Goal: Information Seeking & Learning: Learn about a topic

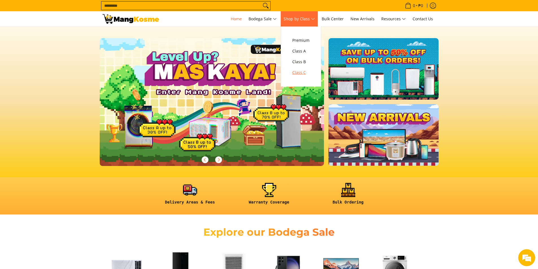
click at [304, 73] on span "Class C" at bounding box center [300, 72] width 17 height 7
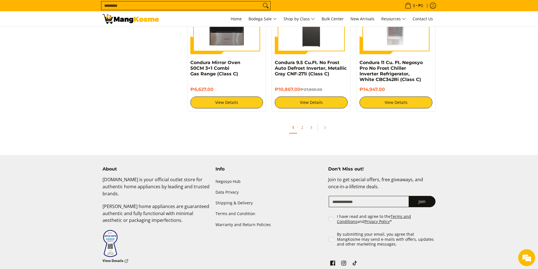
scroll to position [1045, 0]
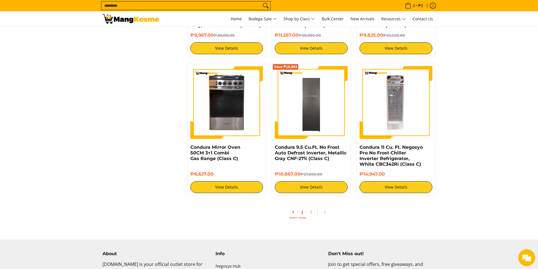
click at [302, 212] on link "2" at bounding box center [302, 213] width 8 height 12
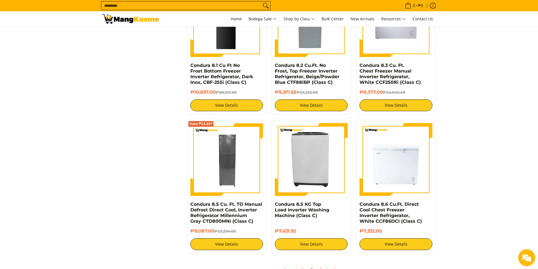
scroll to position [1017, 0]
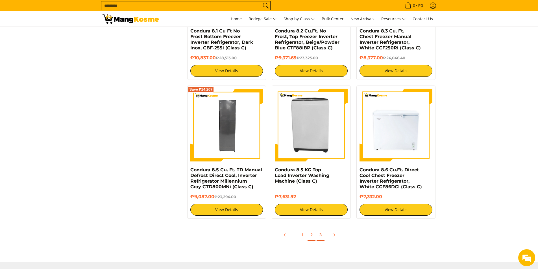
click at [319, 229] on link "3" at bounding box center [321, 235] width 8 height 12
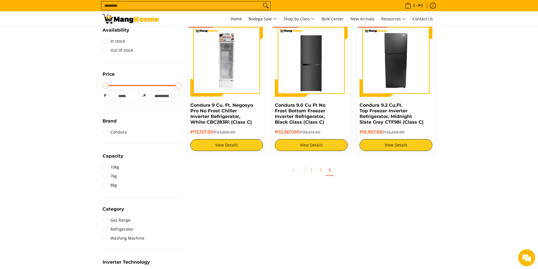
scroll to position [56, 0]
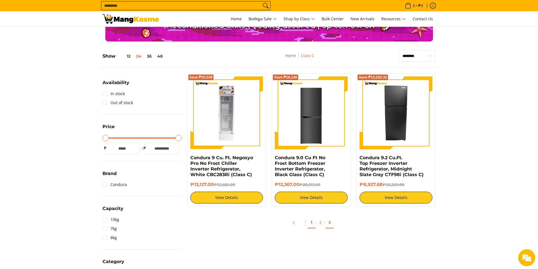
click at [311, 221] on link "1" at bounding box center [312, 223] width 8 height 12
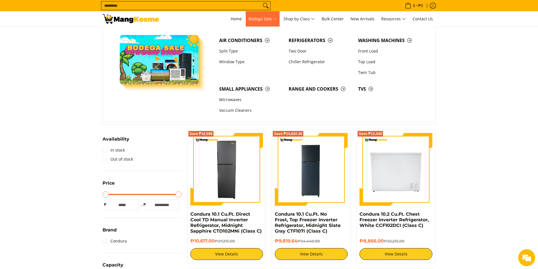
click at [264, 16] on span "Bodega Sale" at bounding box center [263, 19] width 28 height 7
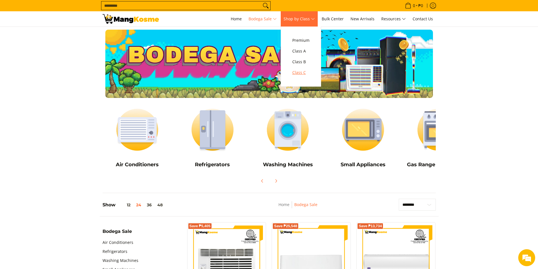
click at [299, 71] on span "Class C" at bounding box center [300, 72] width 17 height 7
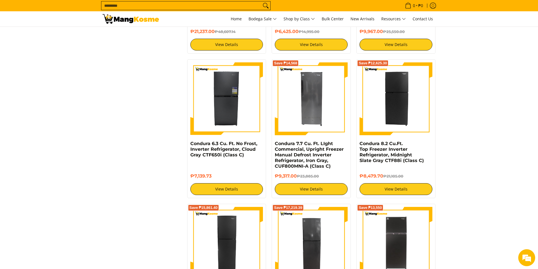
scroll to position [621, 0]
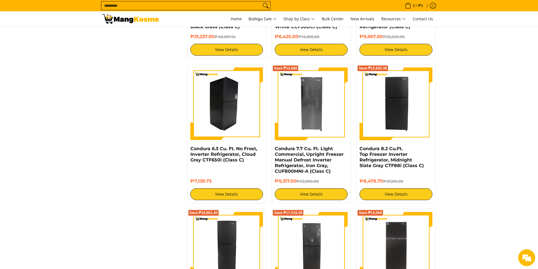
click at [230, 107] on img at bounding box center [226, 103] width 73 height 73
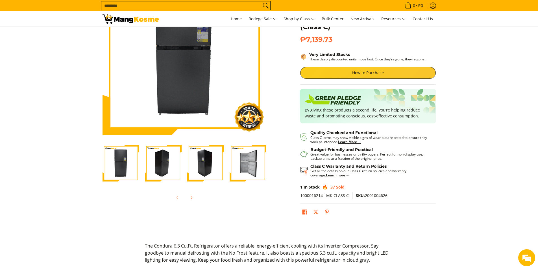
scroll to position [85, 0]
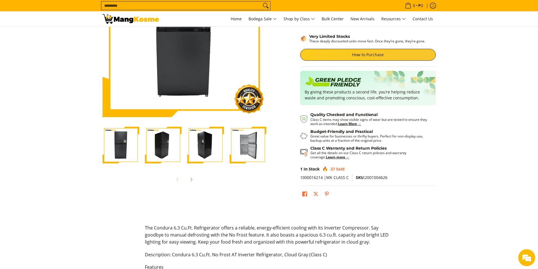
click at [254, 148] on img "Condura 6.3 Cu. Ft. No Frost, Inverter Refrigerator, Cloud Gray CTF650i (Class …" at bounding box center [248, 145] width 37 height 37
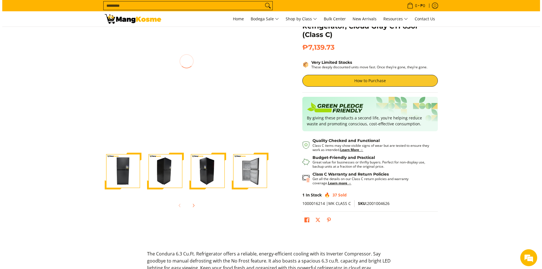
scroll to position [28, 0]
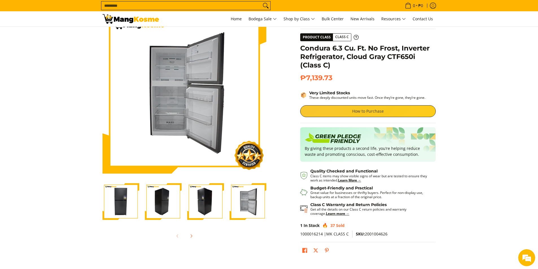
click at [360, 110] on link "How to Purchase" at bounding box center [368, 111] width 136 height 12
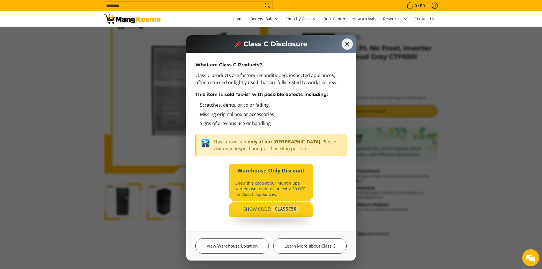
click at [257, 206] on div "SHOW CODE: CLASSC50" at bounding box center [271, 211] width 85 height 12
click at [245, 248] on link "View Warehouse Location" at bounding box center [231, 246] width 73 height 16
